Goal: Obtain resource: Obtain resource

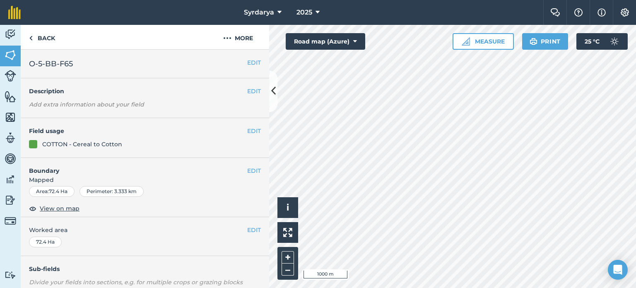
click at [33, 144] on div at bounding box center [33, 144] width 8 height 8
click at [247, 130] on button "EDIT" at bounding box center [254, 130] width 14 height 9
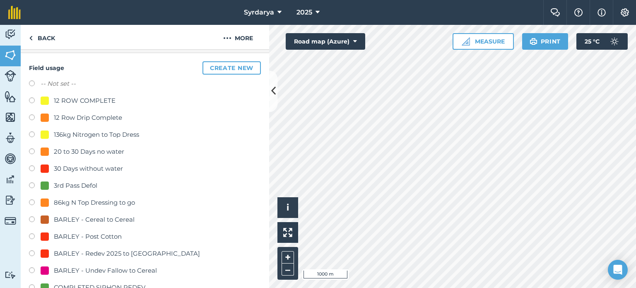
scroll to position [73, 0]
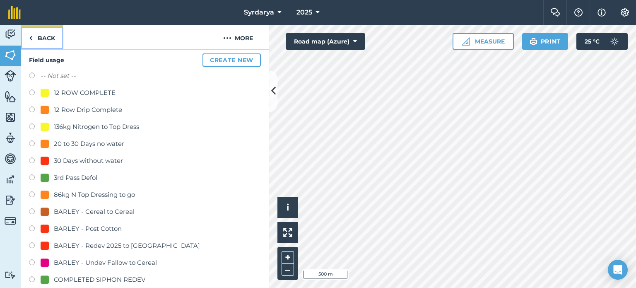
click at [51, 31] on link "Back" at bounding box center [42, 37] width 43 height 24
click at [49, 36] on link "Back" at bounding box center [42, 37] width 43 height 24
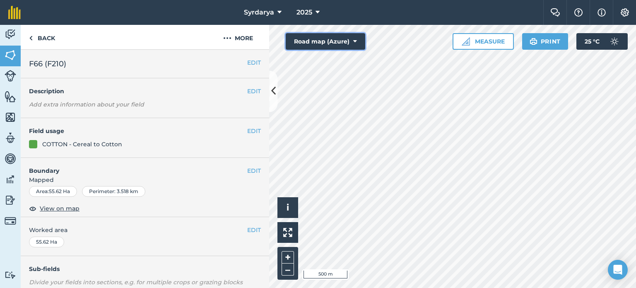
click at [348, 41] on button "Road map (Azure)" at bounding box center [325, 41] width 79 height 17
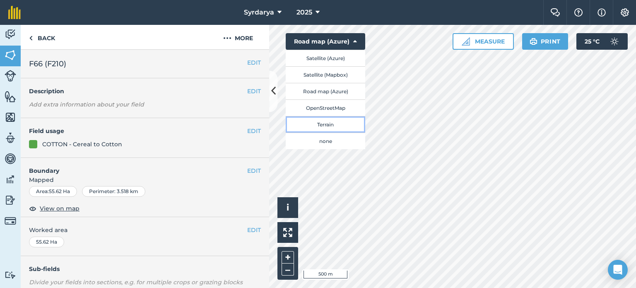
click at [339, 127] on button "Terrain" at bounding box center [325, 124] width 79 height 17
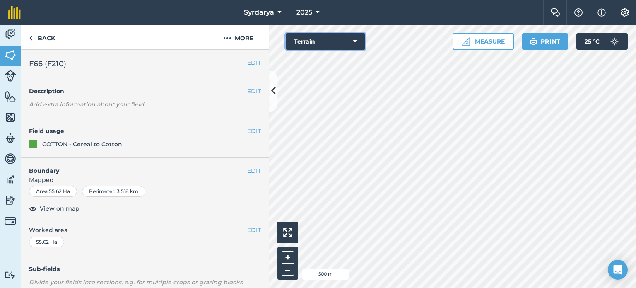
click at [326, 43] on button "Terrain" at bounding box center [325, 41] width 79 height 17
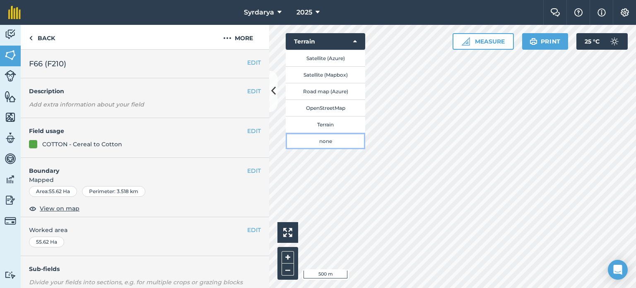
click at [326, 139] on button "none" at bounding box center [325, 140] width 79 height 17
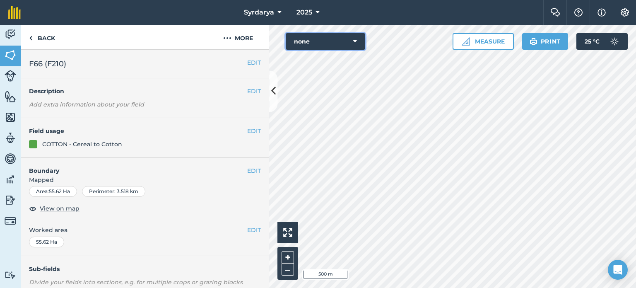
click at [332, 38] on button "none" at bounding box center [325, 41] width 79 height 17
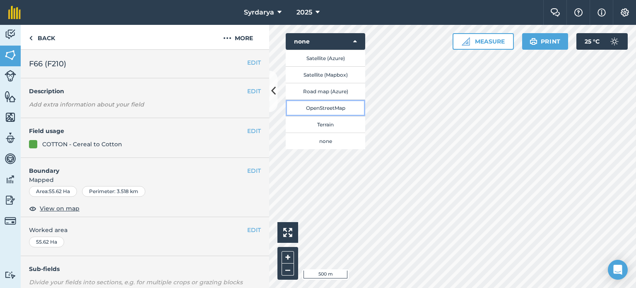
click at [336, 112] on button "OpenStreetMap" at bounding box center [325, 107] width 79 height 17
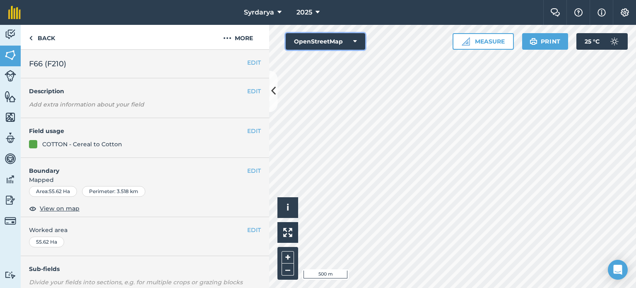
click at [318, 36] on button "OpenStreetMap" at bounding box center [325, 41] width 79 height 17
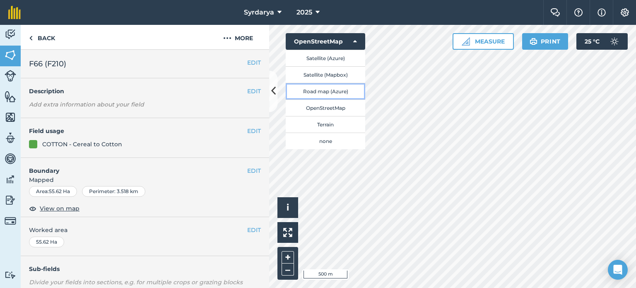
click at [331, 91] on button "Road map (Azure)" at bounding box center [325, 91] width 79 height 17
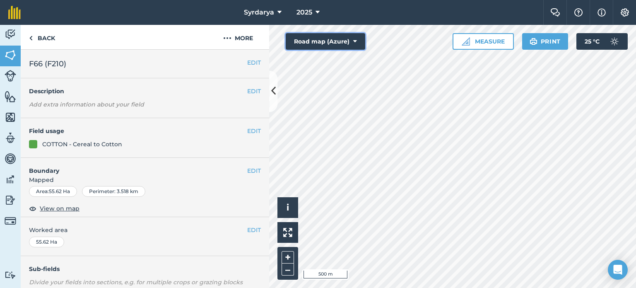
click at [324, 42] on button "Road map (Azure)" at bounding box center [325, 41] width 79 height 17
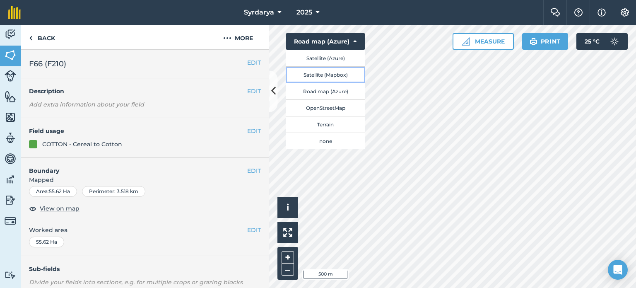
click at [331, 73] on button "Satellite (Mapbox)" at bounding box center [325, 74] width 79 height 17
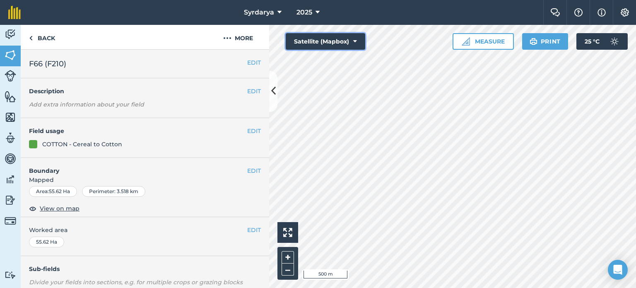
click at [329, 45] on button "Satellite (Mapbox)" at bounding box center [325, 41] width 79 height 17
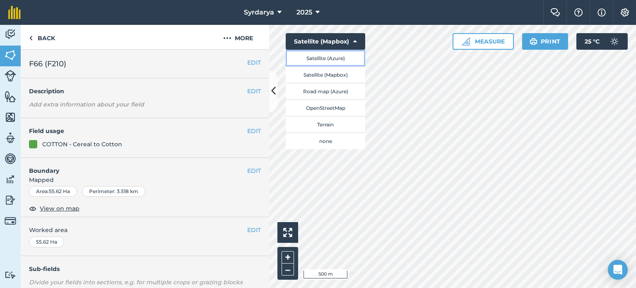
click at [334, 61] on button "Satellite (Azure)" at bounding box center [325, 58] width 79 height 17
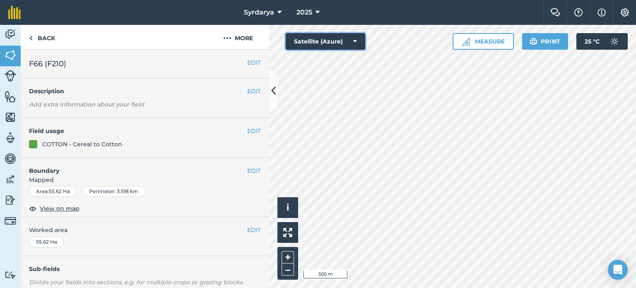
click at [331, 41] on button "Satellite (Azure)" at bounding box center [325, 41] width 79 height 17
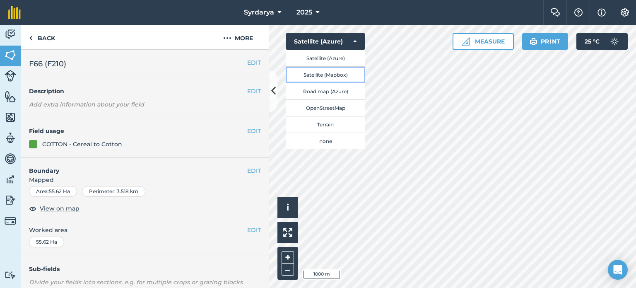
click at [335, 74] on button "Satellite (Mapbox)" at bounding box center [325, 74] width 79 height 17
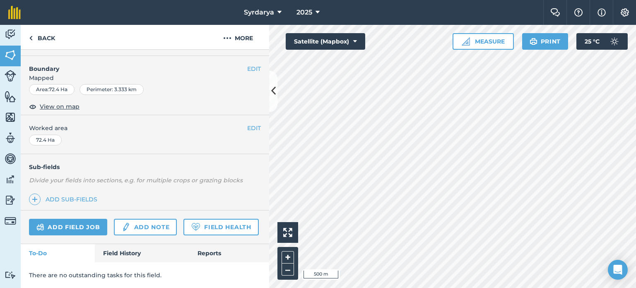
scroll to position [124, 0]
click at [124, 259] on link "Field History" at bounding box center [142, 253] width 94 height 18
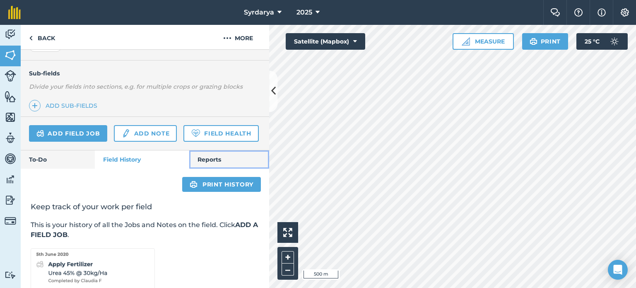
click at [211, 168] on link "Reports" at bounding box center [229, 159] width 80 height 18
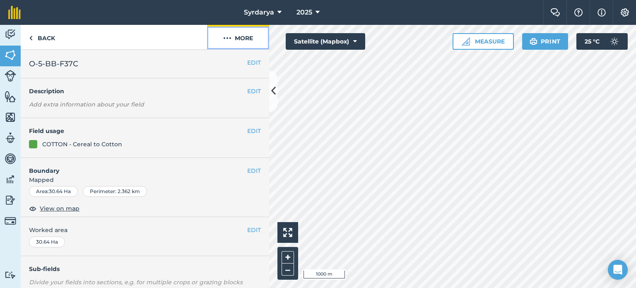
click at [231, 44] on button "More" at bounding box center [238, 37] width 62 height 24
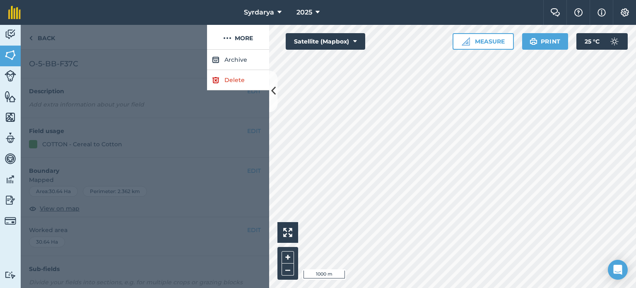
click at [96, 175] on div at bounding box center [145, 169] width 248 height 238
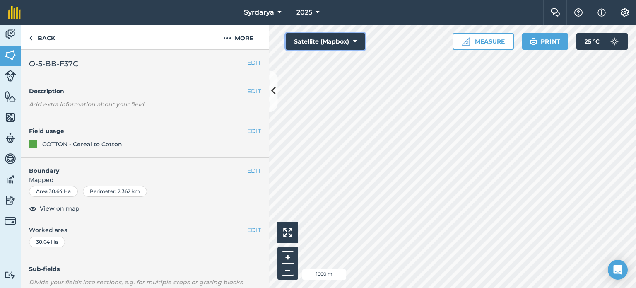
click at [336, 35] on button "Satellite (Mapbox)" at bounding box center [325, 41] width 79 height 17
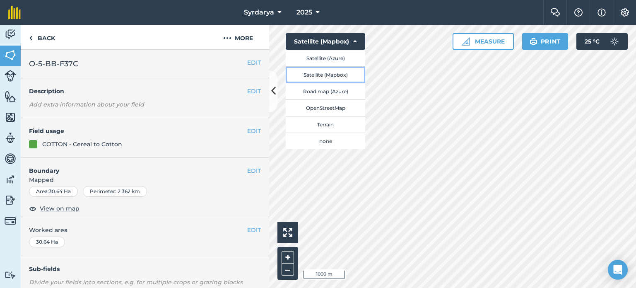
click at [329, 75] on button "Satellite (Mapbox)" at bounding box center [325, 74] width 79 height 17
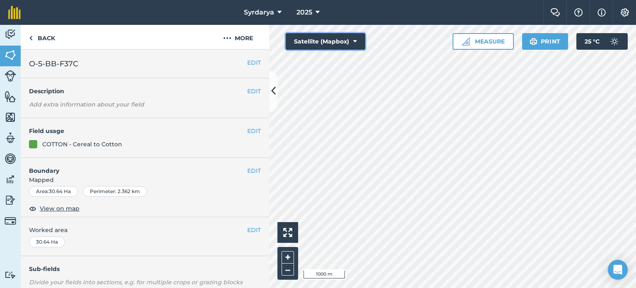
click at [353, 38] on icon at bounding box center [355, 41] width 4 height 8
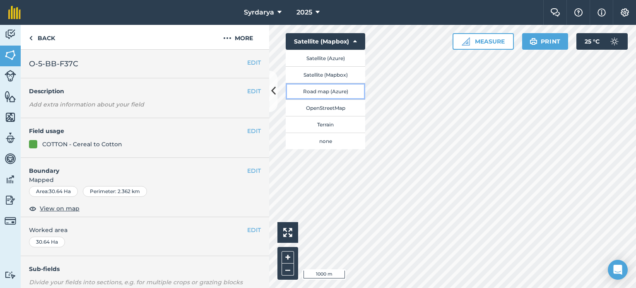
click at [326, 90] on button "Road map (Azure)" at bounding box center [325, 91] width 79 height 17
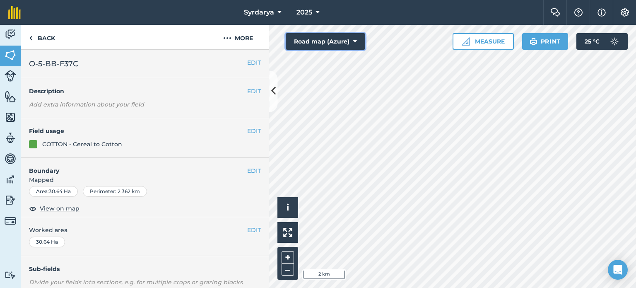
click at [333, 40] on button "Road map (Azure)" at bounding box center [325, 41] width 79 height 17
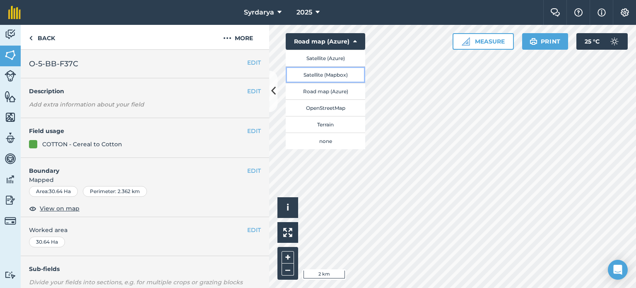
click at [329, 78] on button "Satellite (Mapbox)" at bounding box center [325, 74] width 79 height 17
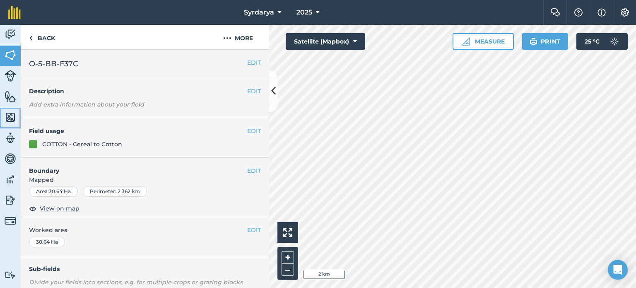
click at [13, 117] on img at bounding box center [11, 117] width 12 height 12
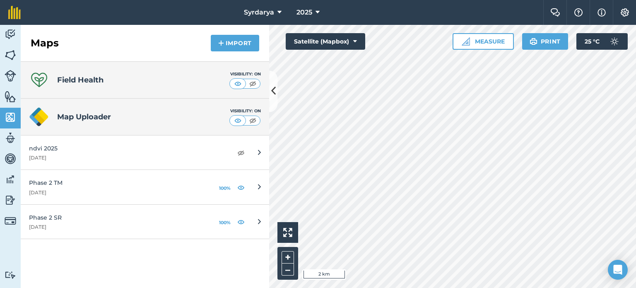
click at [54, 128] on div "Map Uploader Visibility: On" at bounding box center [145, 117] width 248 height 37
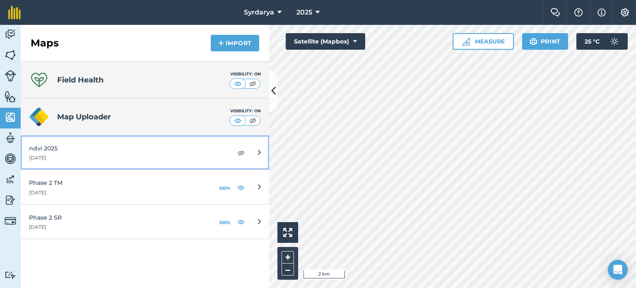
click at [53, 156] on div "6th May 2025" at bounding box center [126, 157] width 195 height 7
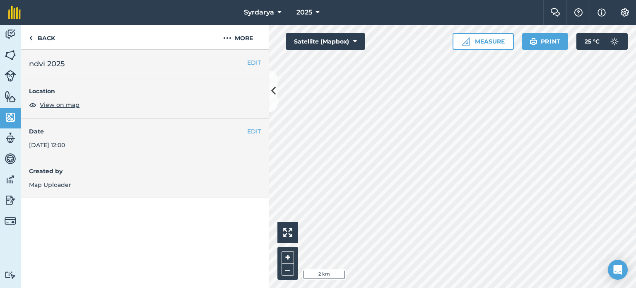
click at [58, 111] on div "Location View on map" at bounding box center [145, 98] width 248 height 40
click at [58, 105] on span "View on map" at bounding box center [60, 104] width 40 height 9
click at [69, 106] on span "View on map" at bounding box center [60, 104] width 40 height 9
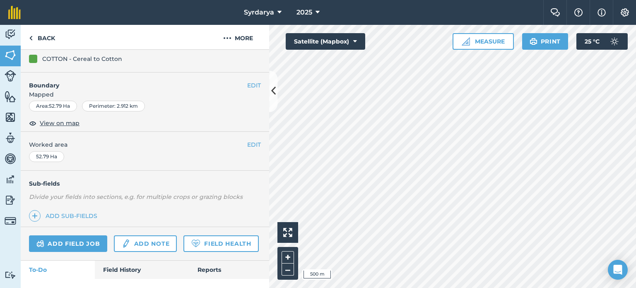
scroll to position [124, 0]
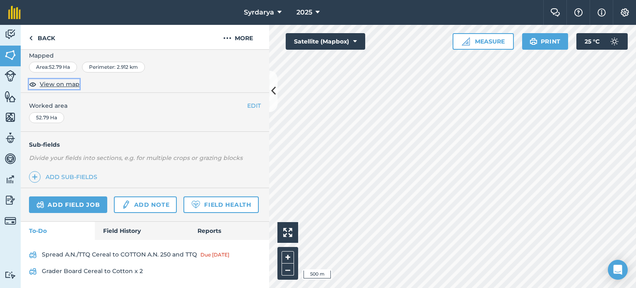
click at [56, 82] on span "View on map" at bounding box center [60, 83] width 40 height 9
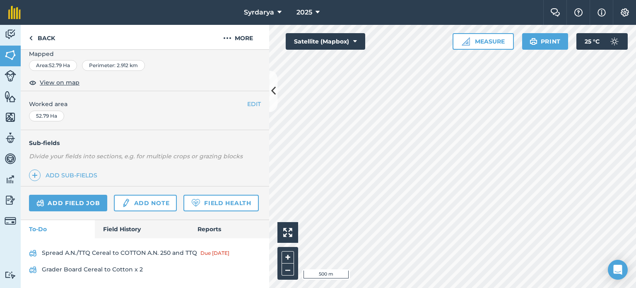
scroll to position [147, 0]
click at [10, 117] on img at bounding box center [11, 117] width 12 height 12
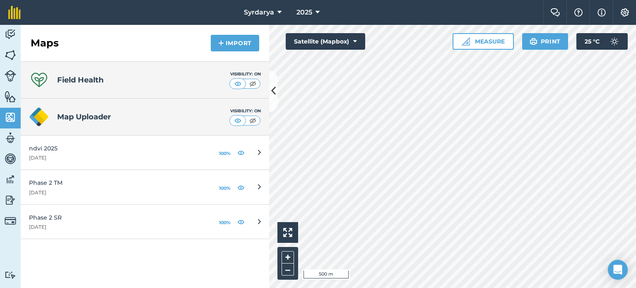
click at [98, 117] on h4 "Map Uploader" at bounding box center [143, 117] width 172 height 12
click at [150, 255] on div "Field Health Visibility: On Map Uploader Visibility: On ndvi 2025 6th May 2025 …" at bounding box center [145, 175] width 248 height 226
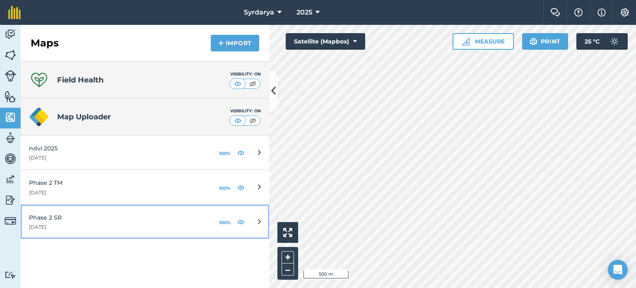
click at [68, 222] on div "Phase 2 SR 1st January 2025" at bounding box center [116, 221] width 175 height 17
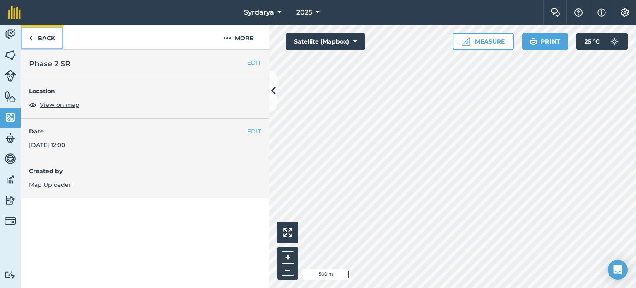
click at [33, 38] on link "Back" at bounding box center [42, 37] width 43 height 24
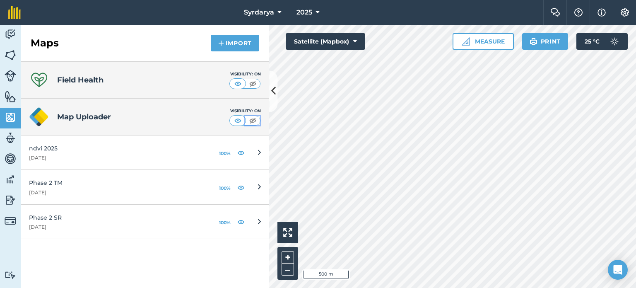
click at [251, 119] on img at bounding box center [252, 120] width 10 height 8
click at [234, 120] on img at bounding box center [238, 120] width 10 height 8
click at [247, 119] on img at bounding box center [252, 120] width 10 height 8
click at [236, 120] on img at bounding box center [238, 120] width 10 height 8
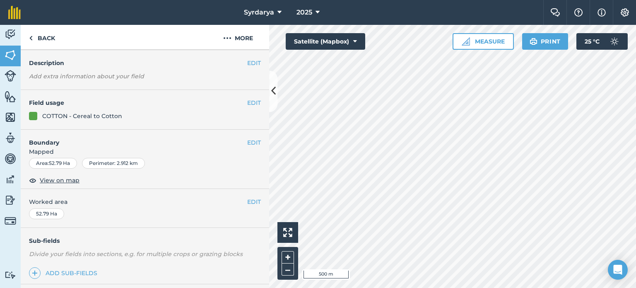
scroll to position [124, 0]
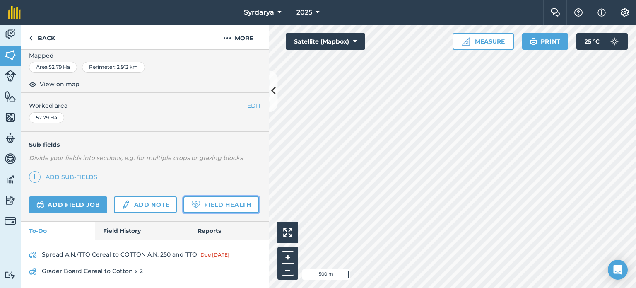
click at [183, 213] on link "Field Health" at bounding box center [220, 204] width 75 height 17
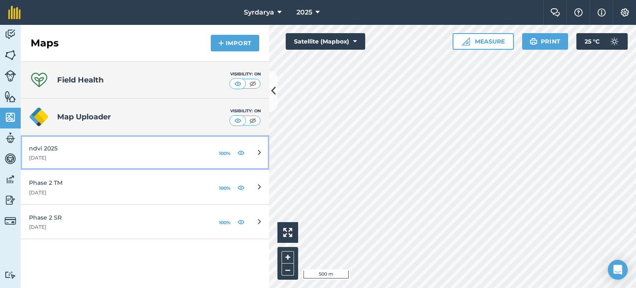
click at [258, 152] on icon at bounding box center [259, 152] width 3 height 9
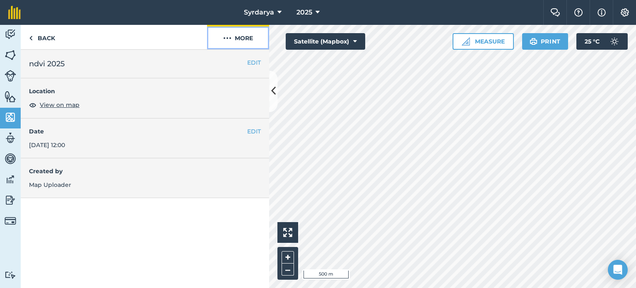
click at [233, 36] on button "More" at bounding box center [238, 37] width 62 height 24
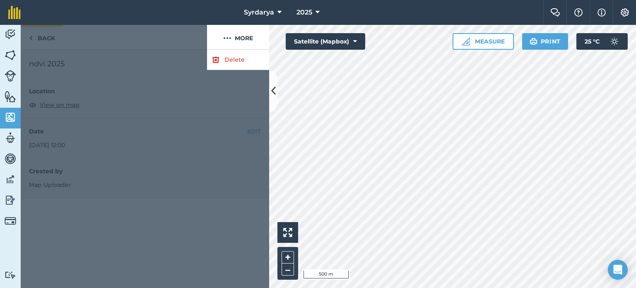
drag, startPoint x: 68, startPoint y: 41, endPoint x: 38, endPoint y: 39, distance: 30.3
click at [68, 41] on div at bounding box center [114, 37] width 186 height 25
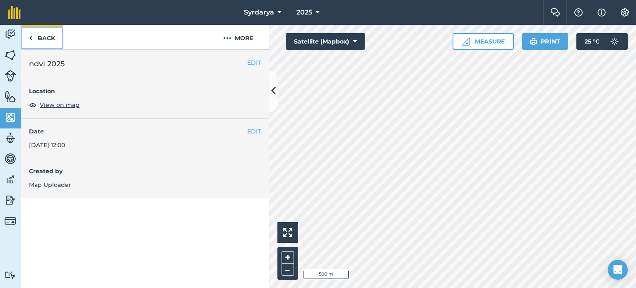
click at [27, 38] on link "Back" at bounding box center [42, 37] width 43 height 24
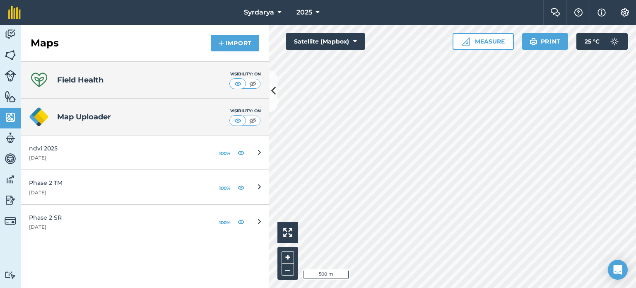
click at [112, 112] on h4 "Map Uploader" at bounding box center [143, 117] width 172 height 12
click at [230, 44] on button "Import" at bounding box center [235, 43] width 48 height 17
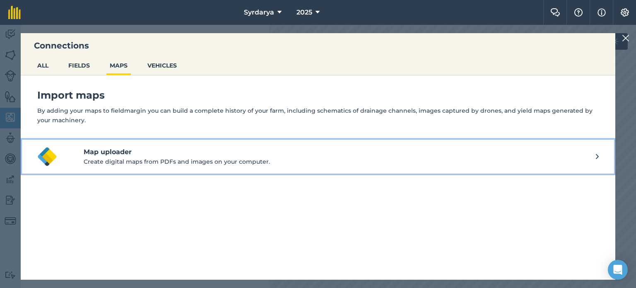
click at [159, 164] on p "Create digital maps from PDFs and images on your computer." at bounding box center [340, 161] width 512 height 9
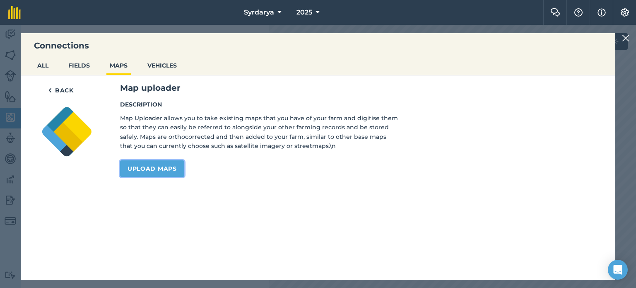
click at [159, 169] on link "Upload maps" at bounding box center [152, 168] width 64 height 17
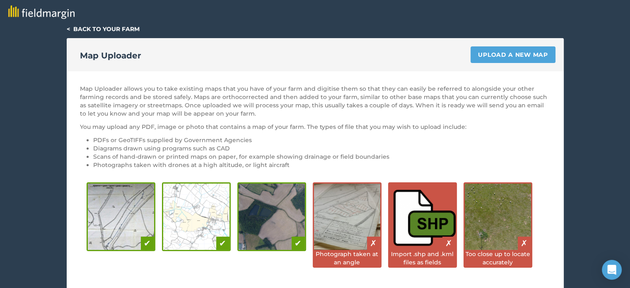
click at [276, 208] on img at bounding box center [271, 216] width 66 height 66
click at [71, 28] on link "< Back to your farm" at bounding box center [103, 28] width 73 height 7
